Goal: Complete application form

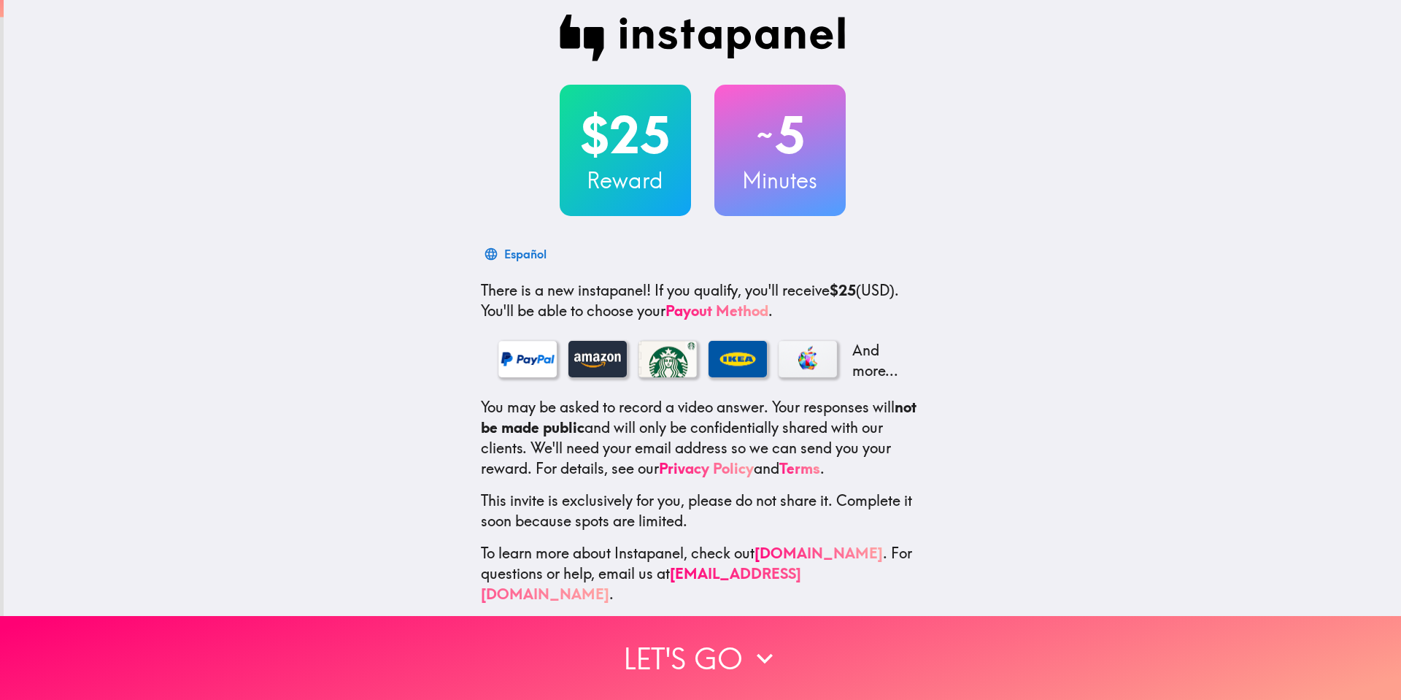
scroll to position [11, 0]
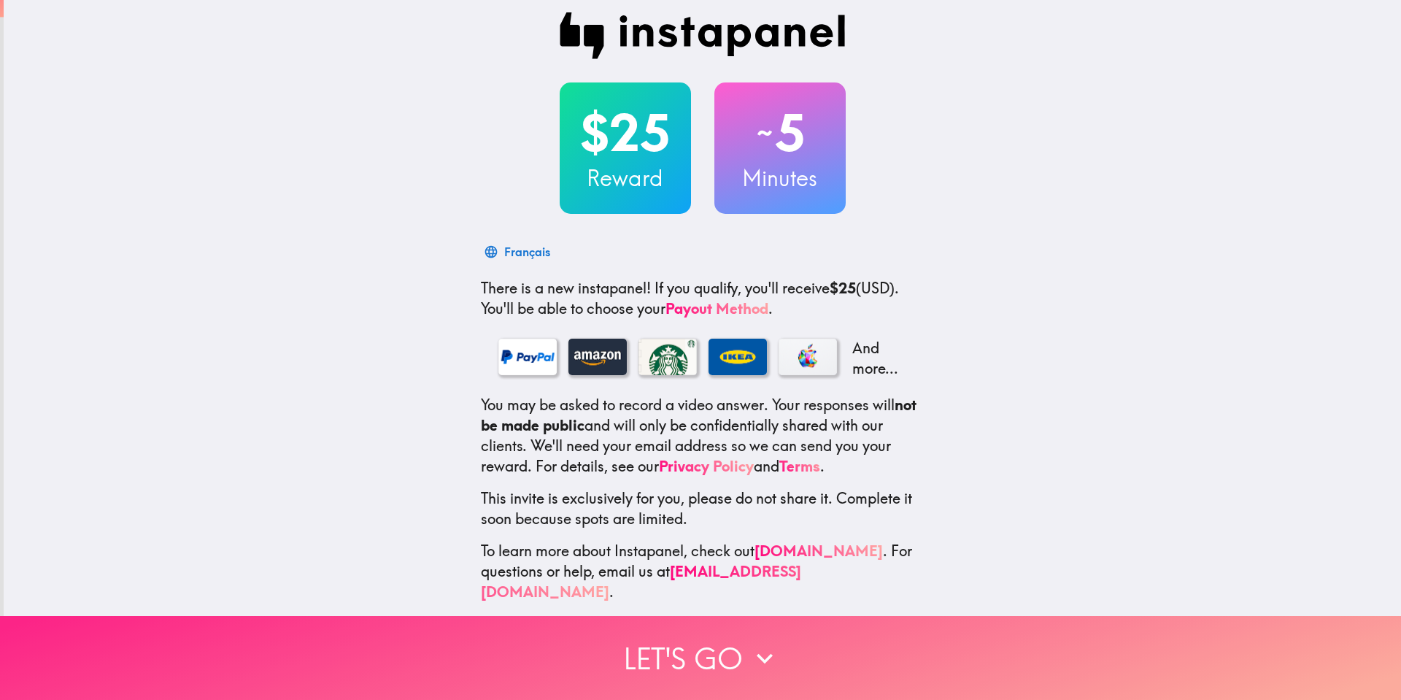
click at [734, 651] on button "Let's go" at bounding box center [700, 658] width 1401 height 84
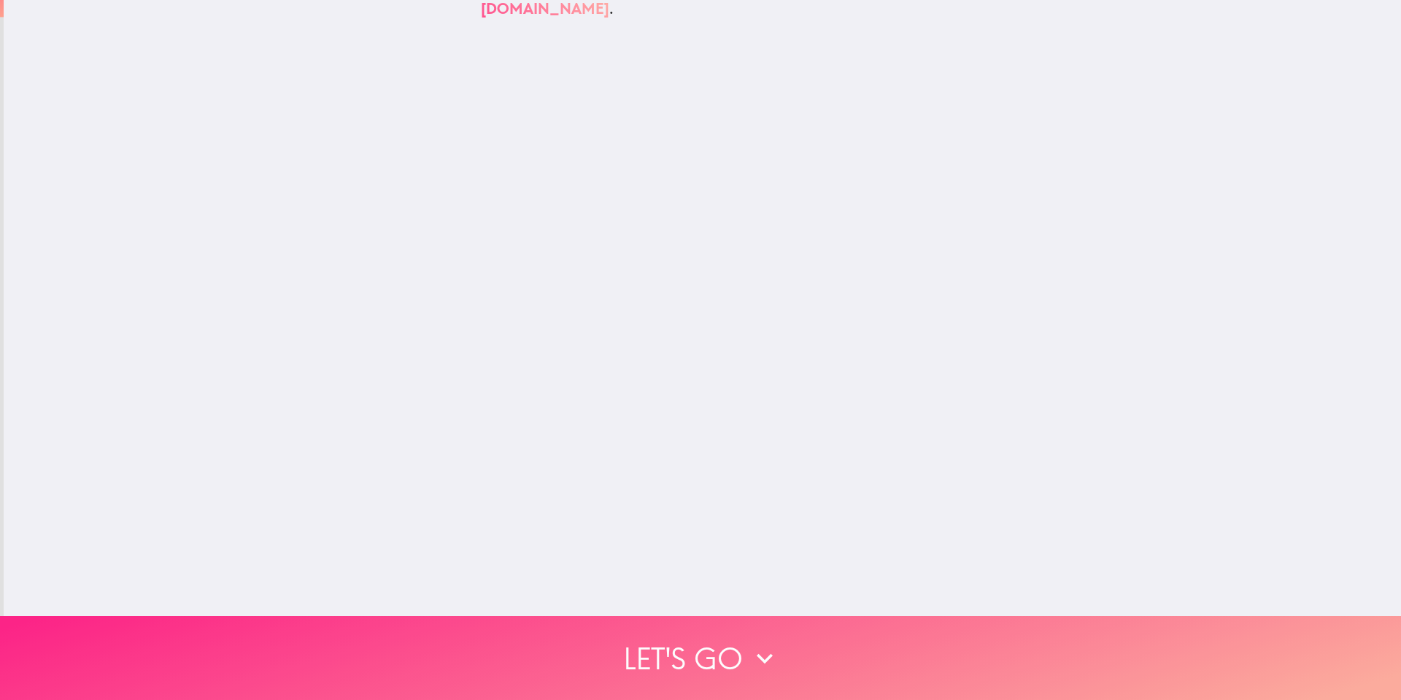
scroll to position [0, 0]
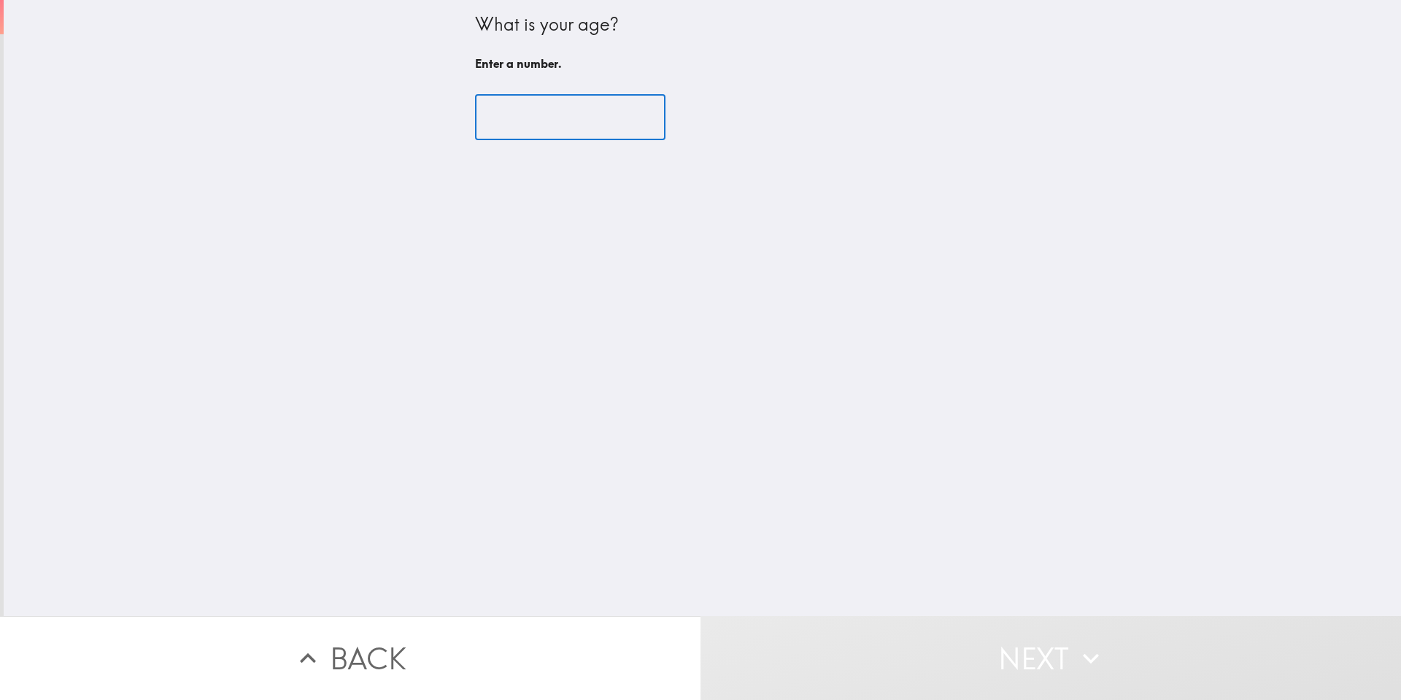
click at [566, 121] on input "number" at bounding box center [570, 117] width 190 height 45
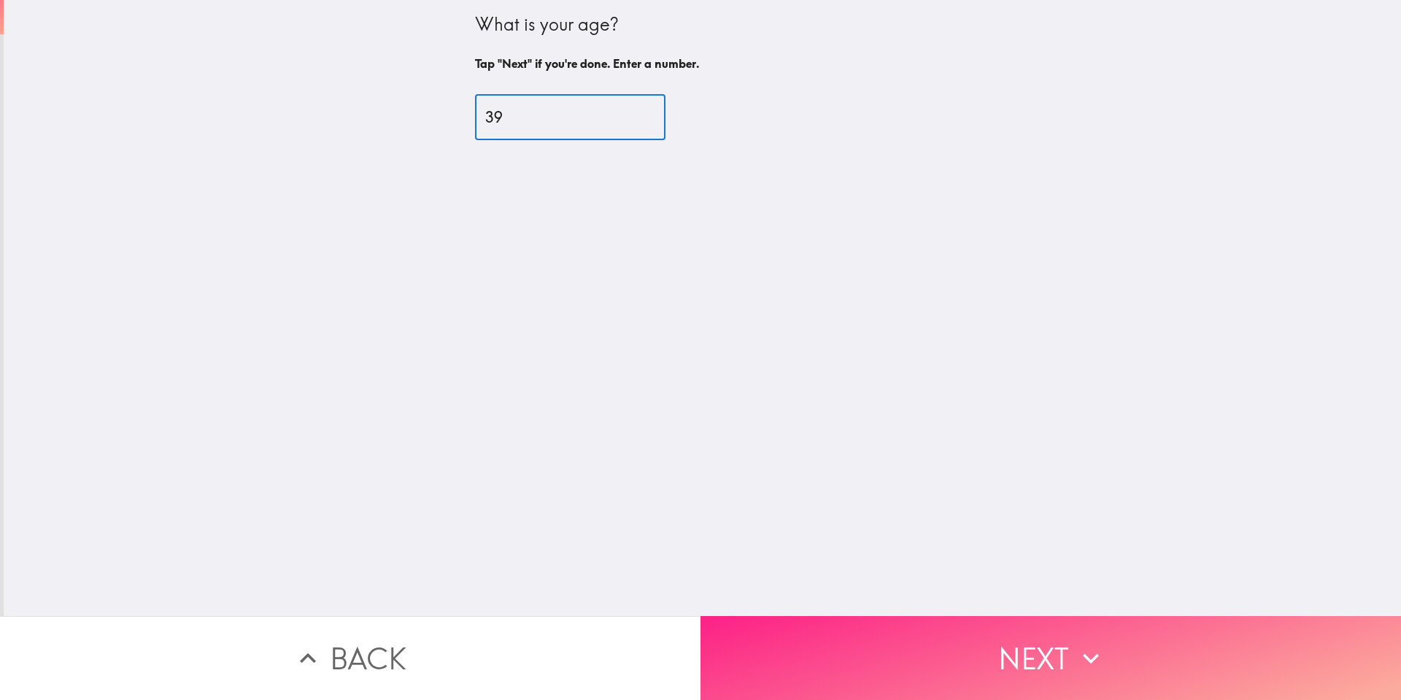
type input "39"
click at [905, 627] on button "Next" at bounding box center [1050, 658] width 700 height 84
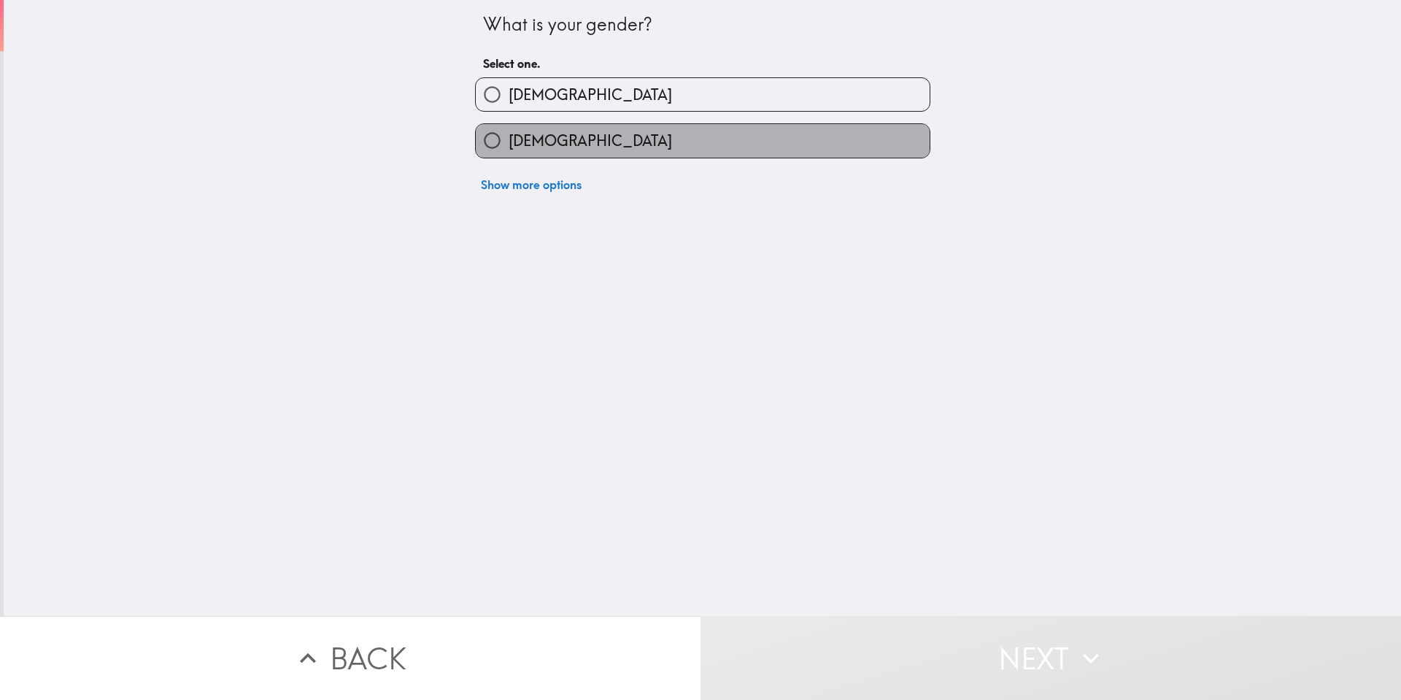
click at [514, 129] on label "[DEMOGRAPHIC_DATA]" at bounding box center [703, 140] width 454 height 33
click at [508, 129] on input "[DEMOGRAPHIC_DATA]" at bounding box center [492, 140] width 33 height 33
radio input "true"
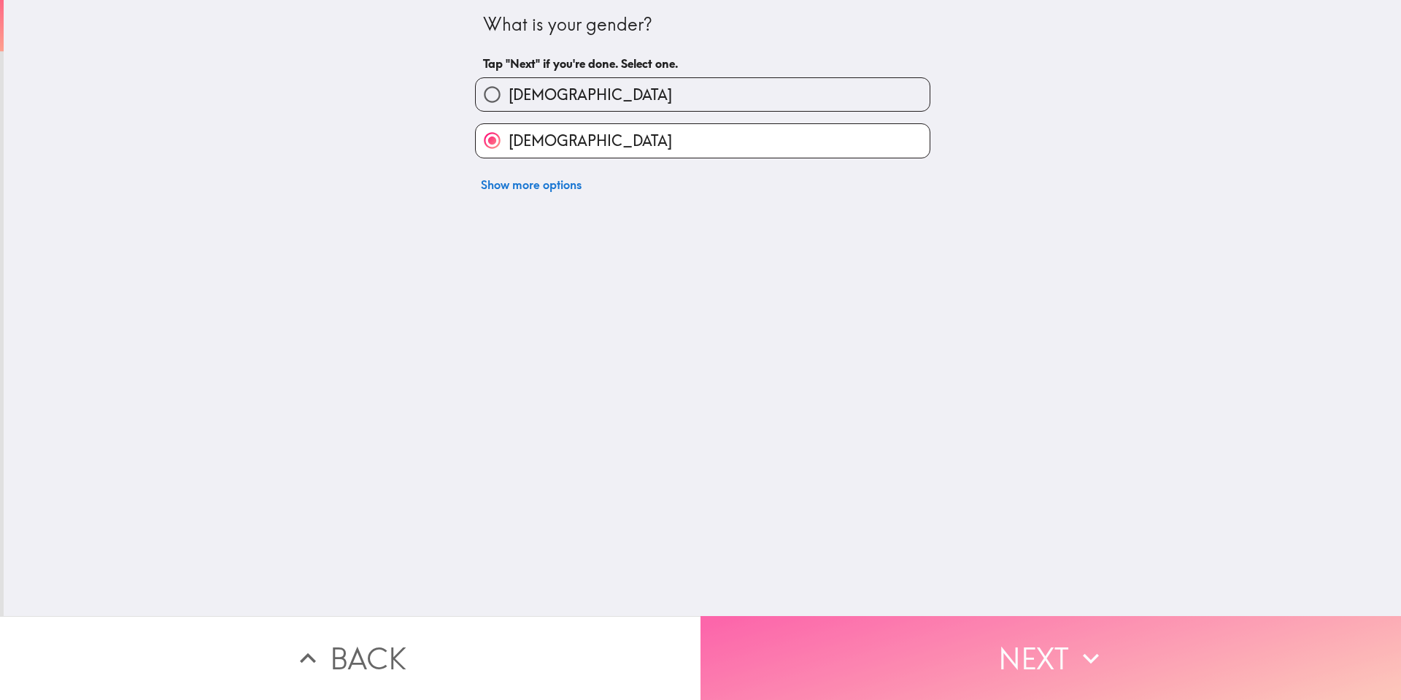
click at [927, 661] on button "Next" at bounding box center [1050, 658] width 700 height 84
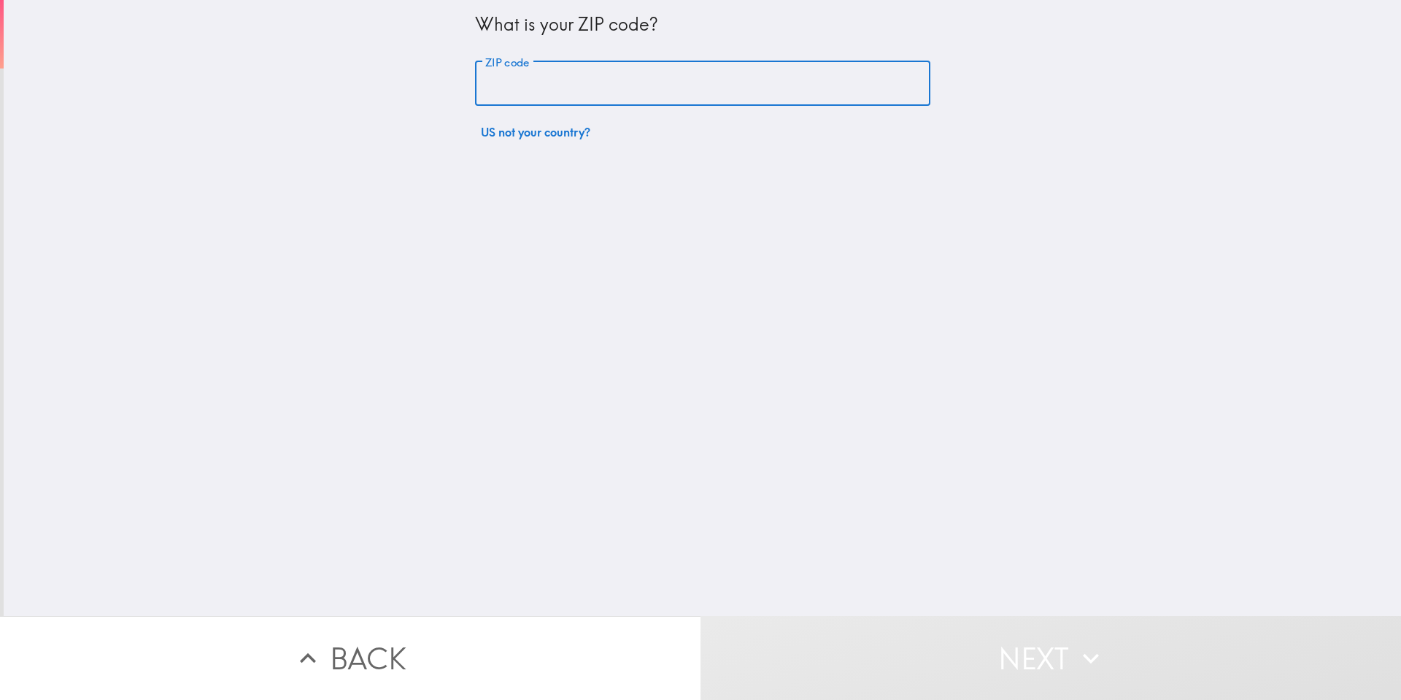
drag, startPoint x: 540, startPoint y: 87, endPoint x: 535, endPoint y: 93, distance: 8.3
click at [539, 87] on input "ZIP code" at bounding box center [702, 83] width 455 height 45
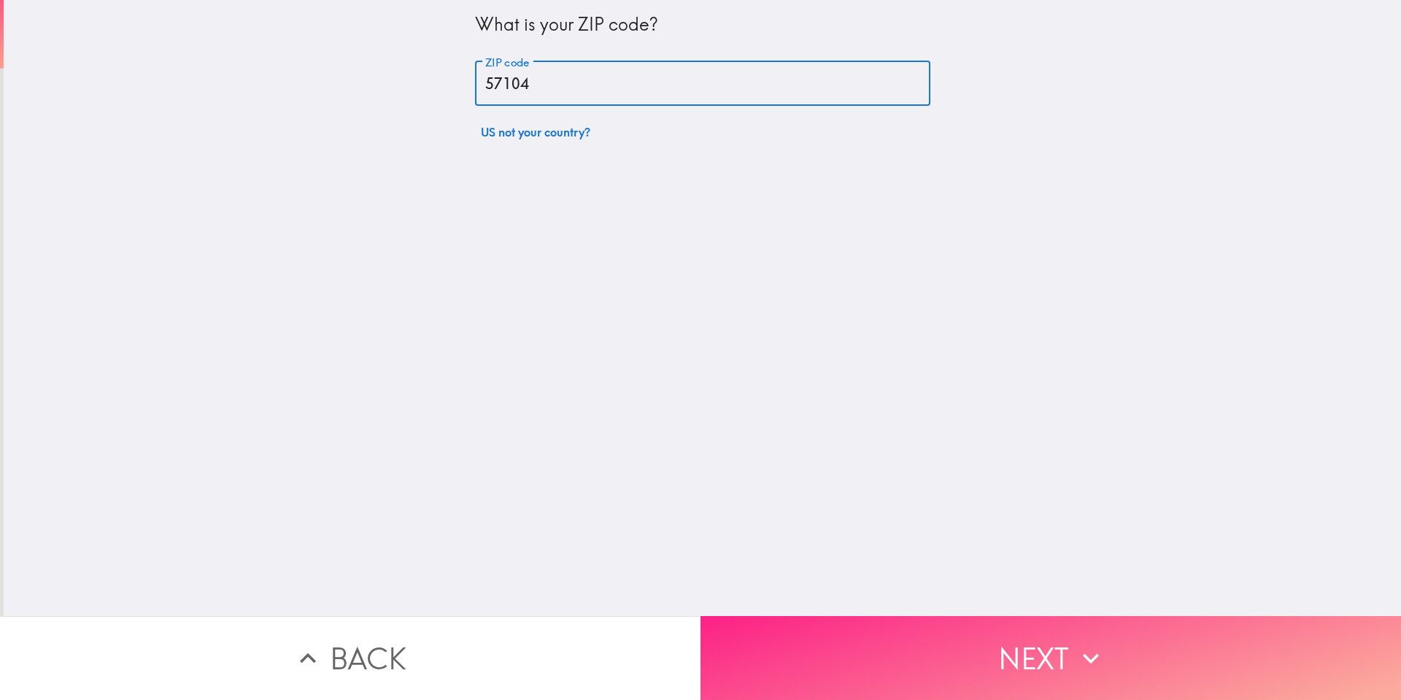
type input "57104"
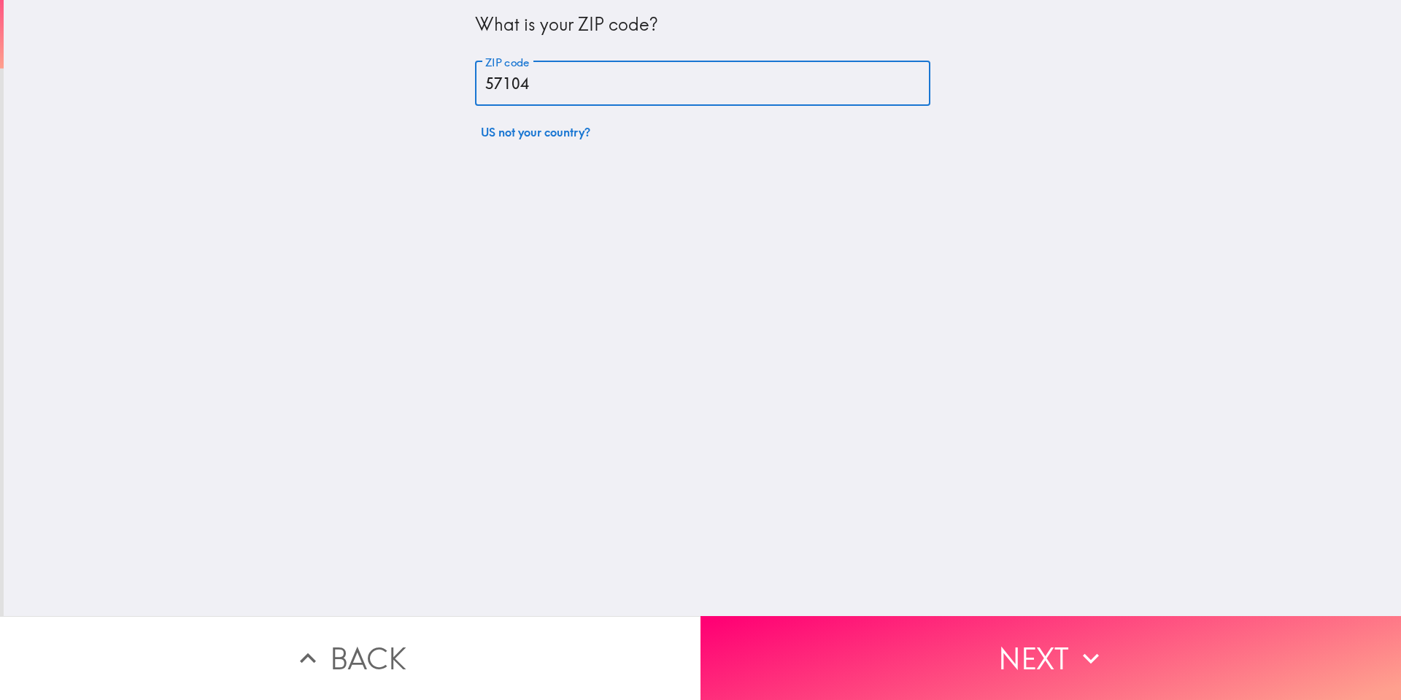
drag, startPoint x: 1088, startPoint y: 647, endPoint x: 1070, endPoint y: 640, distance: 19.4
click at [1088, 653] on icon "button" at bounding box center [1090, 658] width 16 height 10
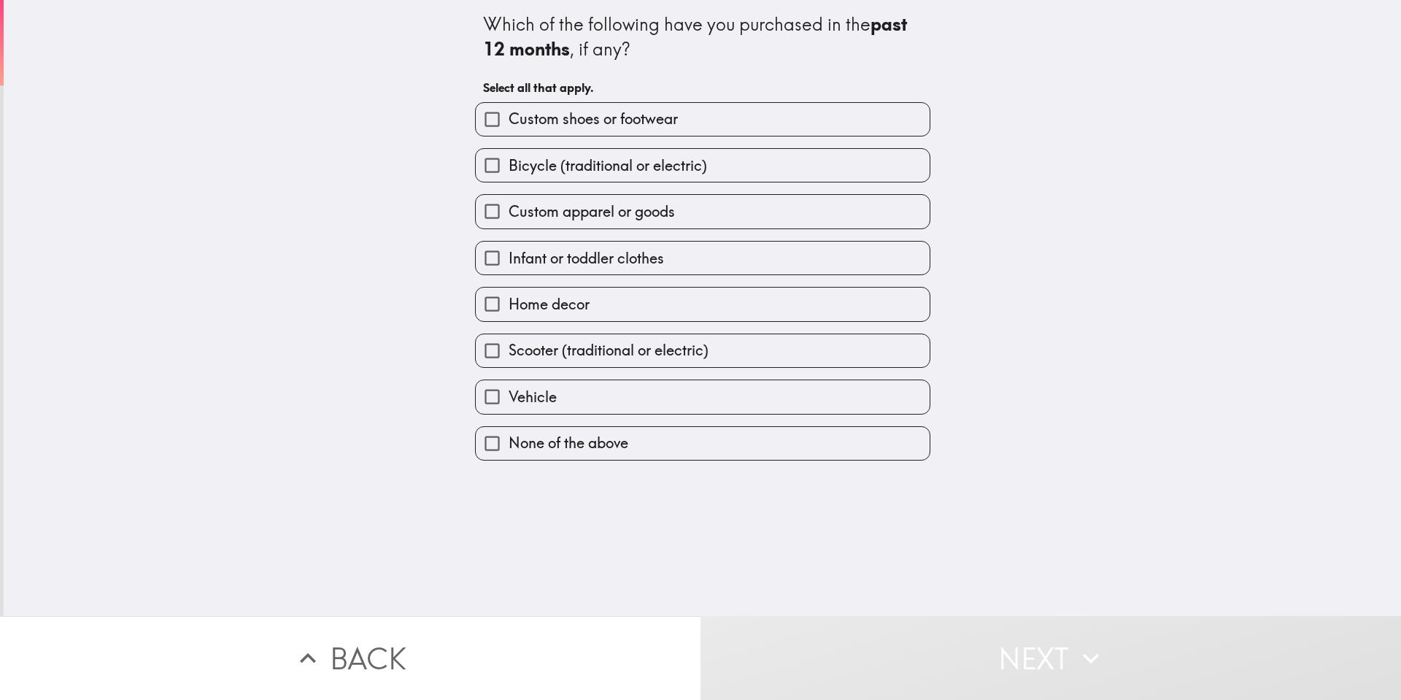
click at [559, 212] on span "Custom apparel or goods" at bounding box center [591, 211] width 166 height 20
click at [508, 212] on input "Custom apparel or goods" at bounding box center [492, 211] width 33 height 33
checkbox input "true"
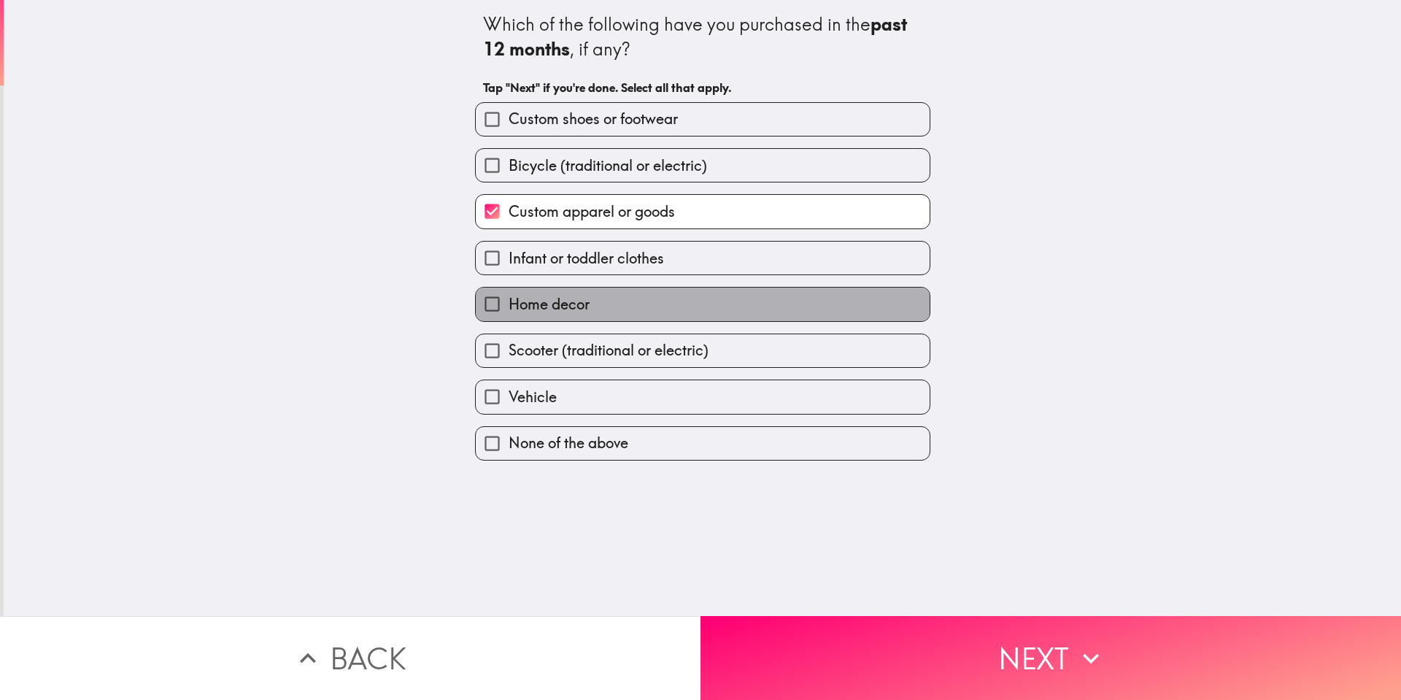
click at [542, 306] on span "Home decor" at bounding box center [548, 304] width 81 height 20
click at [508, 306] on input "Home decor" at bounding box center [492, 303] width 33 height 33
checkbox input "true"
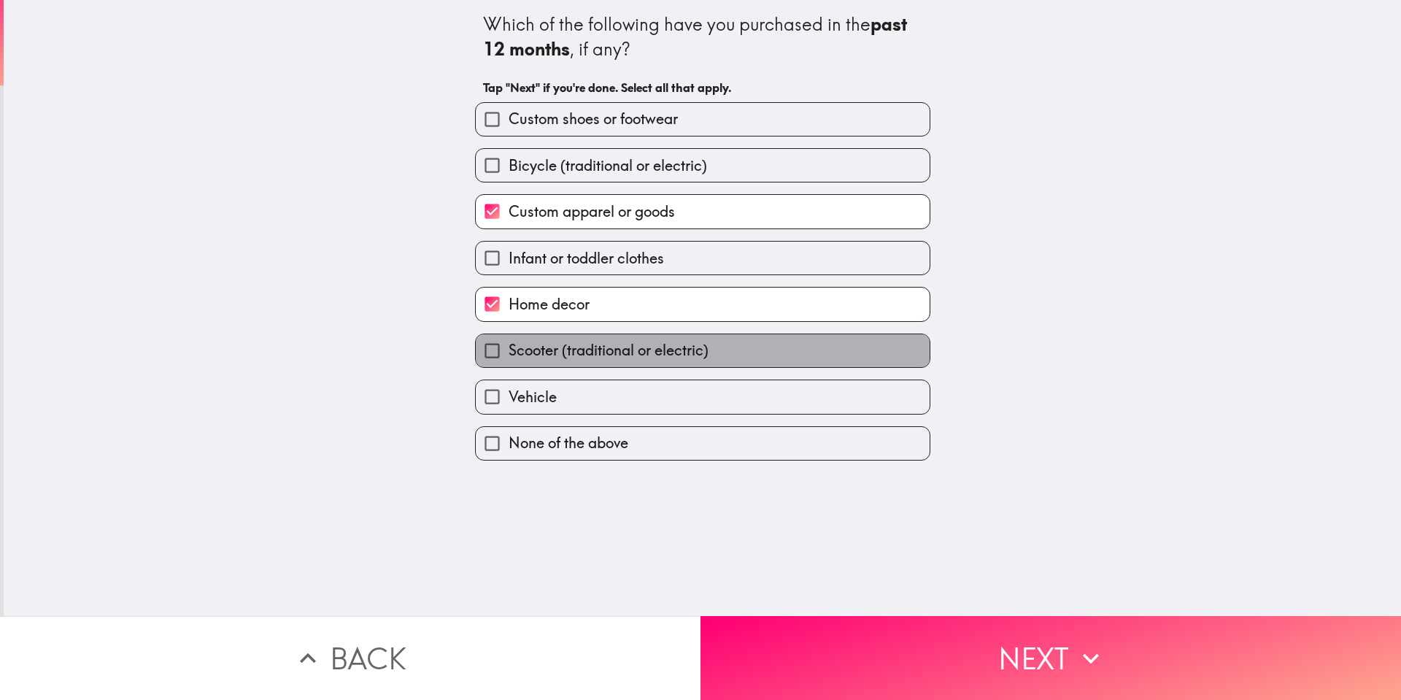
click at [549, 344] on span "Scooter (traditional or electric)" at bounding box center [608, 350] width 200 height 20
click at [508, 344] on input "Scooter (traditional or electric)" at bounding box center [492, 350] width 33 height 33
checkbox input "true"
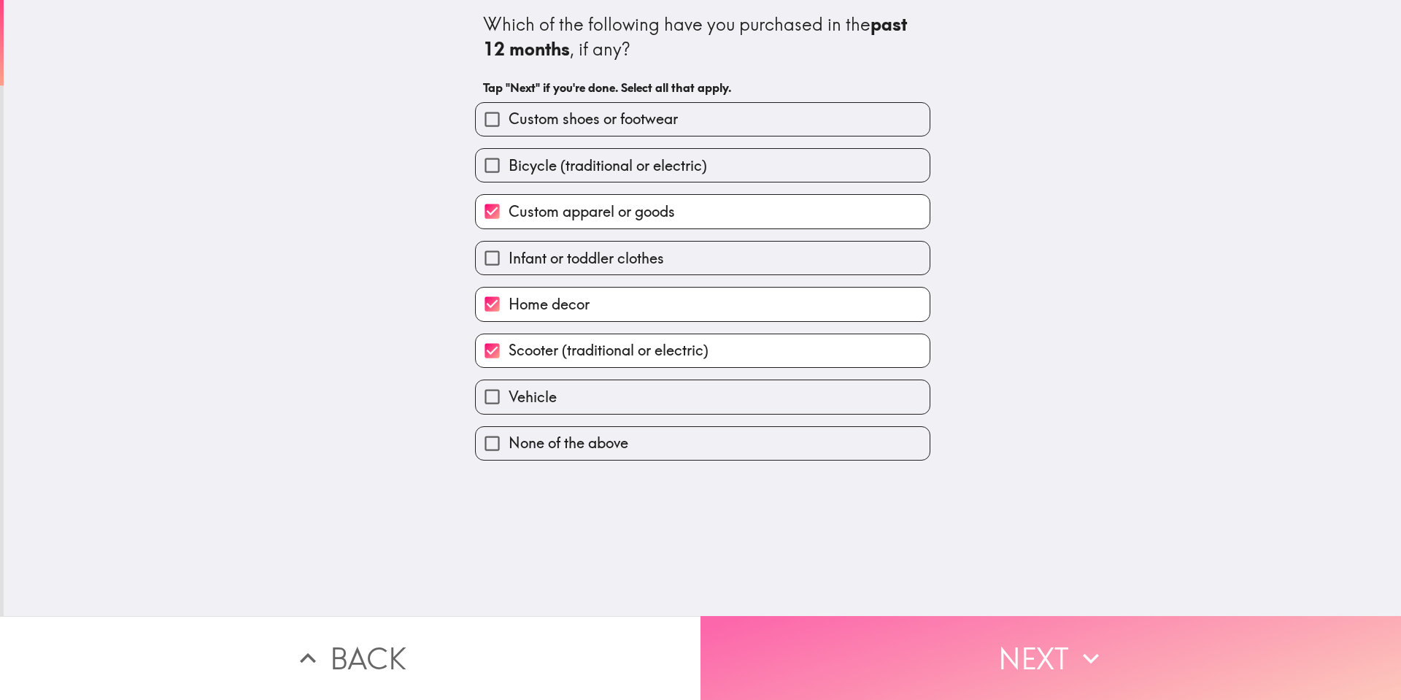
click at [1031, 640] on button "Next" at bounding box center [1050, 658] width 700 height 84
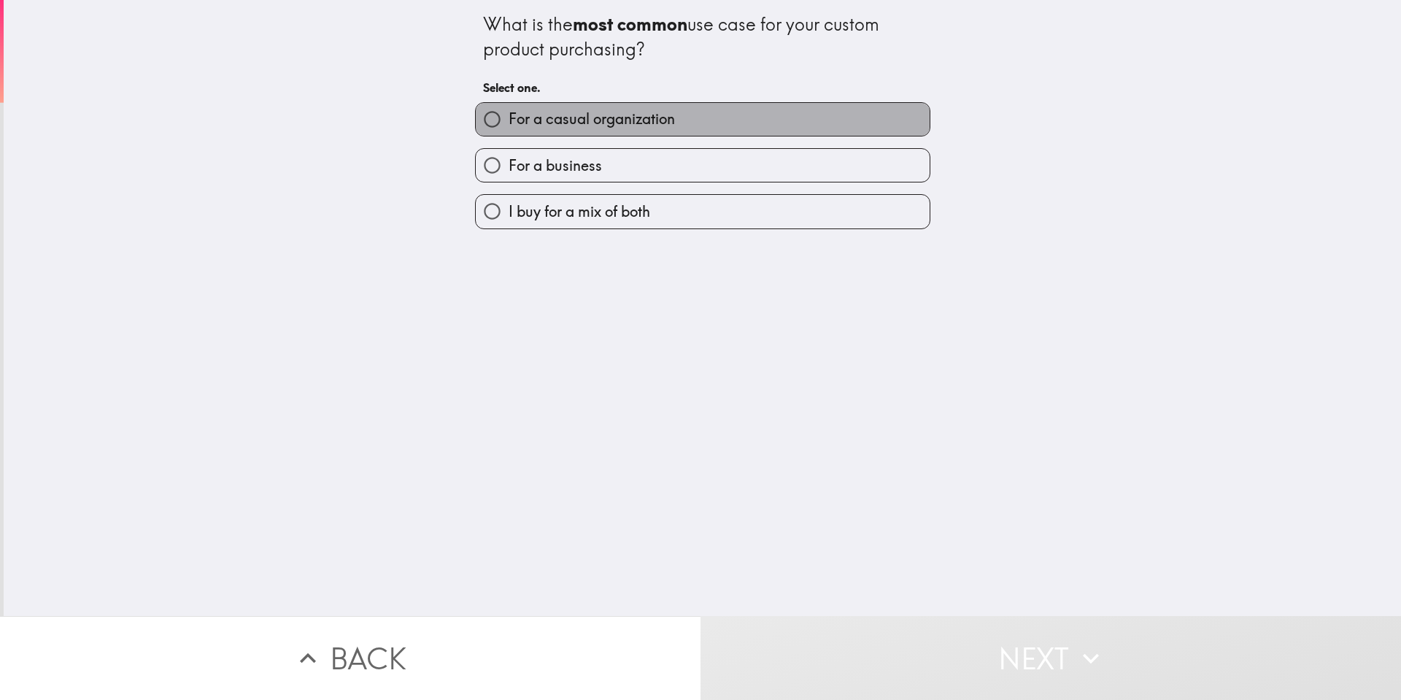
click at [559, 118] on span "For a casual organization" at bounding box center [591, 119] width 166 height 20
click at [508, 118] on input "For a casual organization" at bounding box center [492, 119] width 33 height 33
radio input "true"
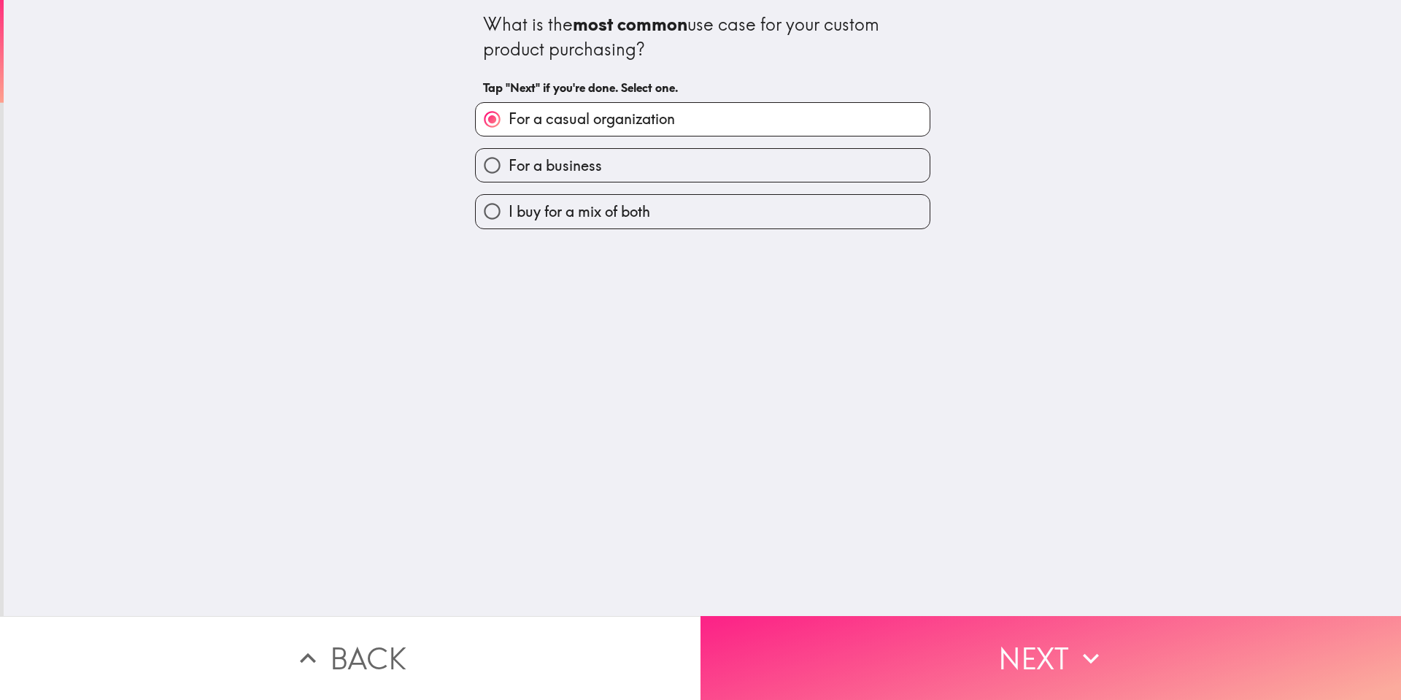
click at [983, 654] on button "Next" at bounding box center [1050, 658] width 700 height 84
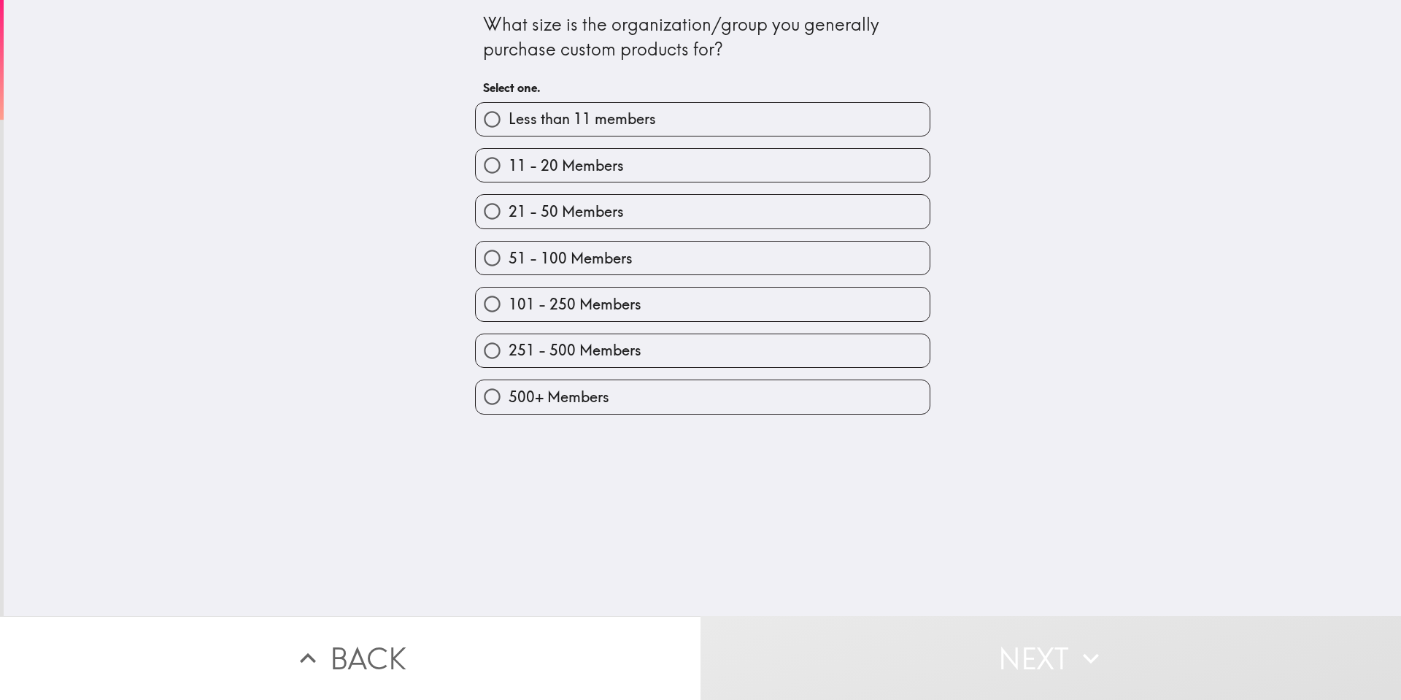
click at [561, 119] on span "Less than 11 members" at bounding box center [581, 119] width 147 height 20
click at [508, 119] on input "Less than 11 members" at bounding box center [492, 119] width 33 height 33
radio input "true"
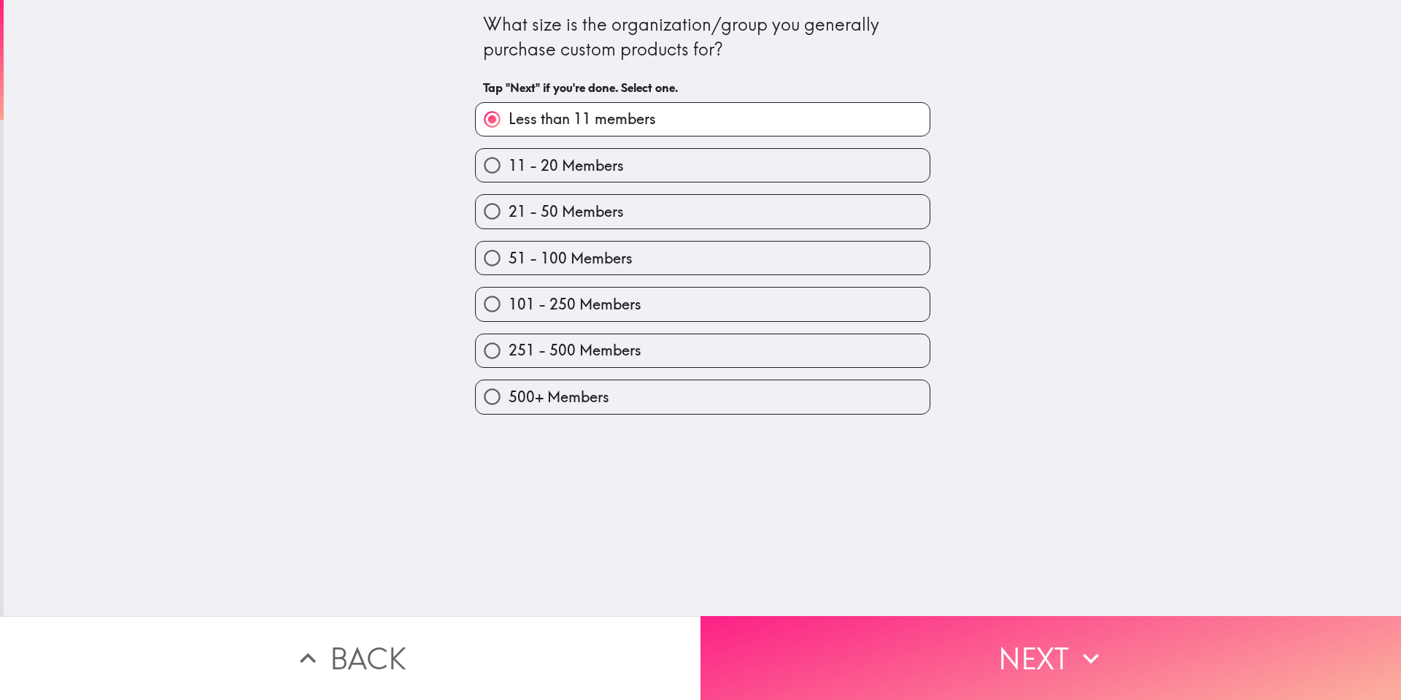
click at [1029, 643] on button "Next" at bounding box center [1050, 658] width 700 height 84
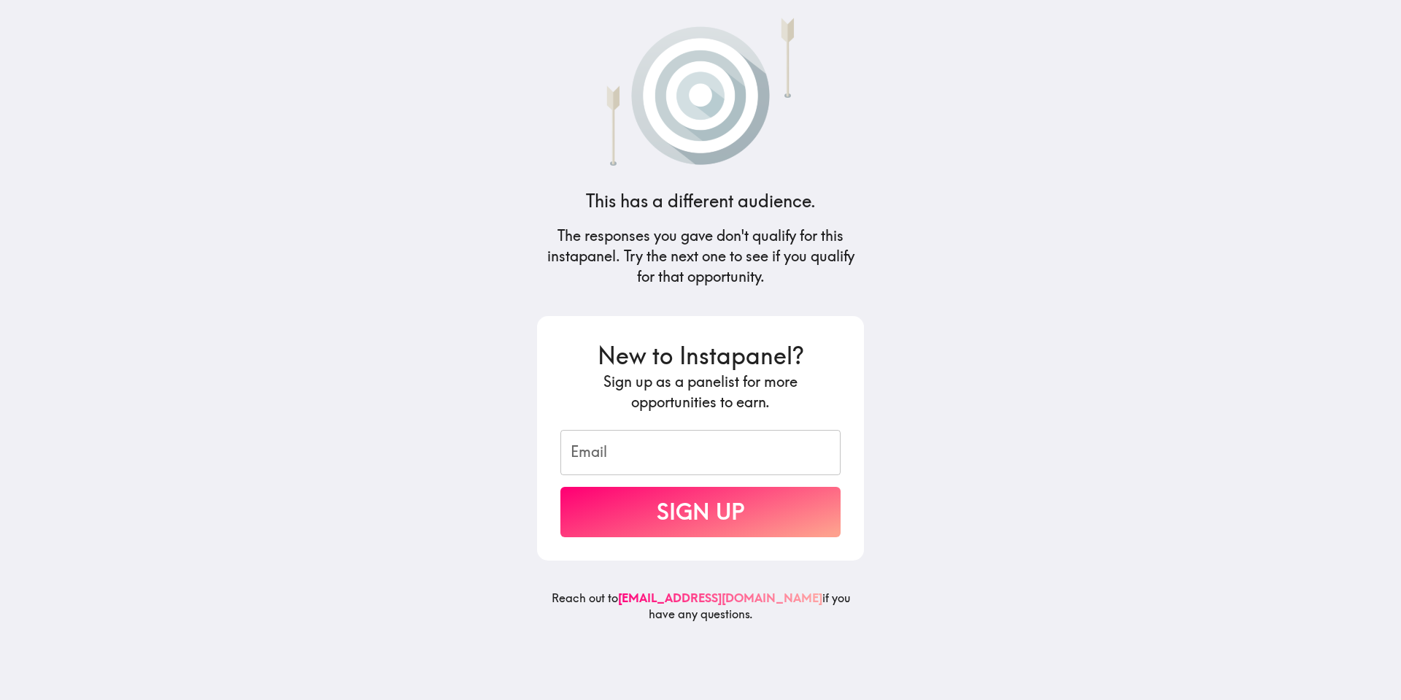
drag, startPoint x: 678, startPoint y: 462, endPoint x: 678, endPoint y: 413, distance: 48.9
click at [678, 462] on input "Email" at bounding box center [700, 452] width 280 height 45
